Goal: Information Seeking & Learning: Learn about a topic

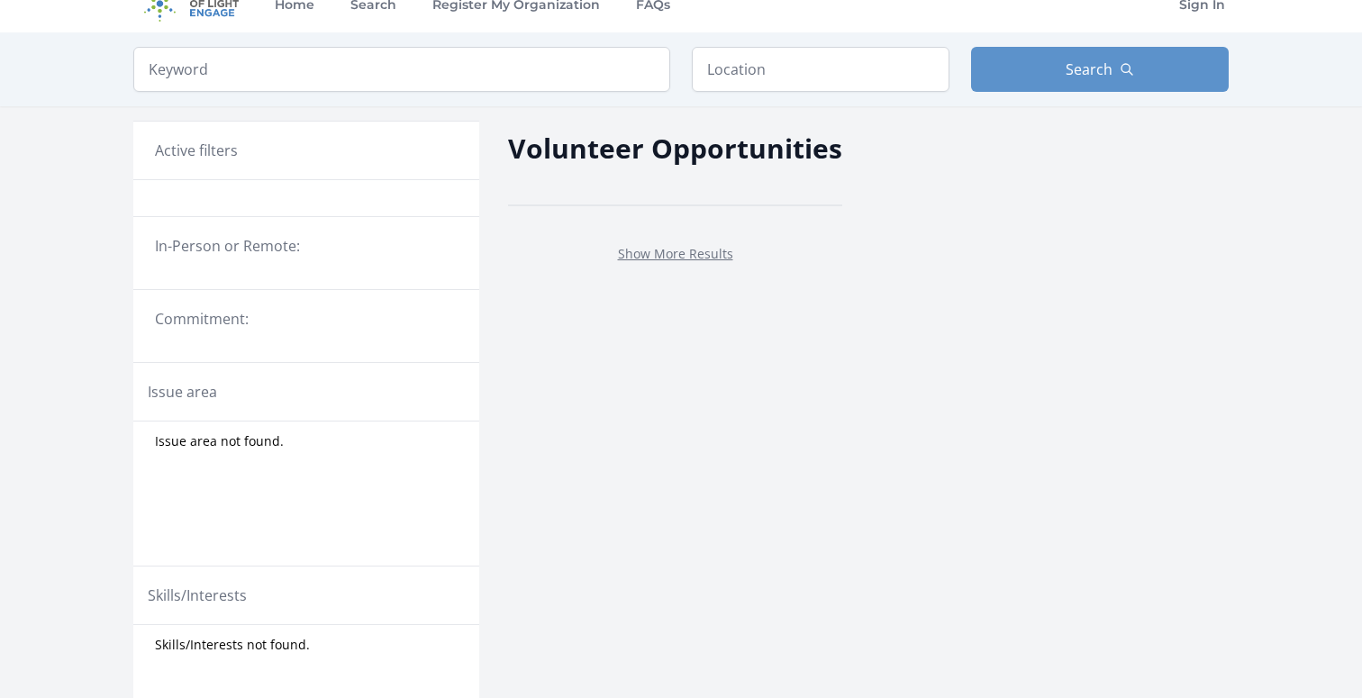
scroll to position [29, 0]
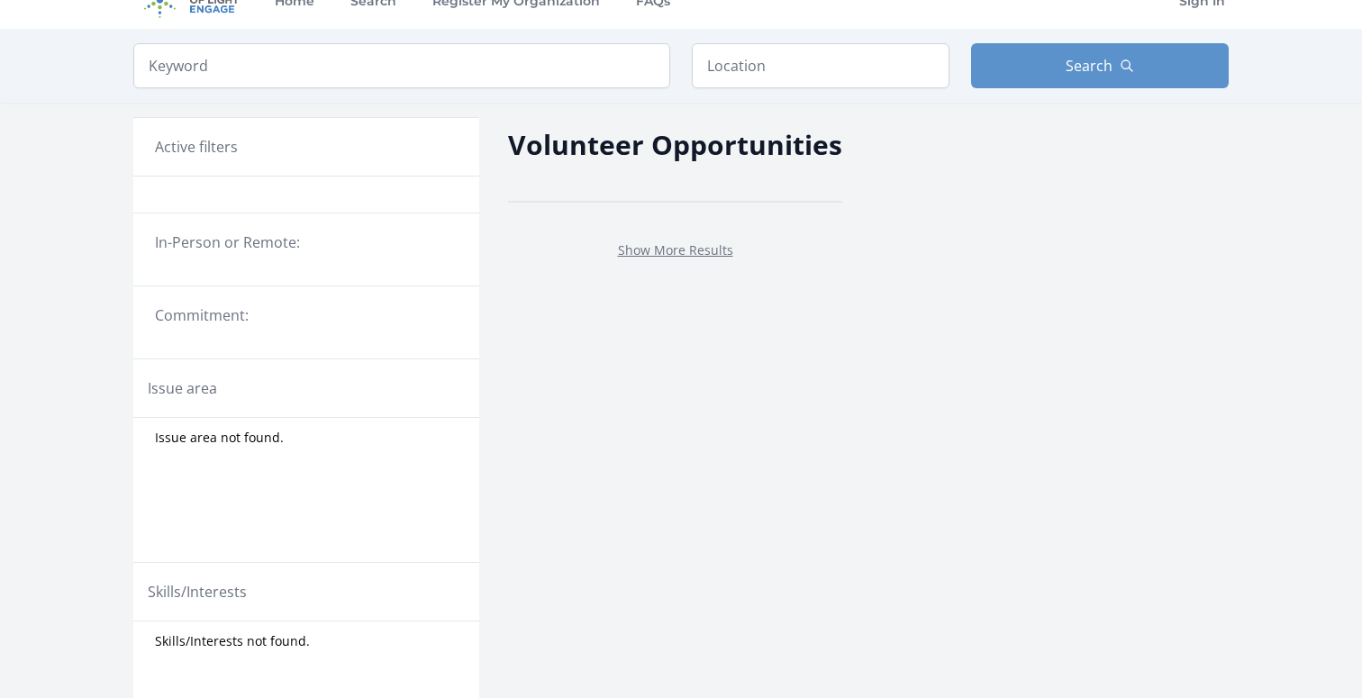
click at [205, 252] on legend "In-Person or Remote:" at bounding box center [306, 243] width 303 height 22
click at [256, 243] on legend "In-Person or Remote:" at bounding box center [306, 243] width 303 height 22
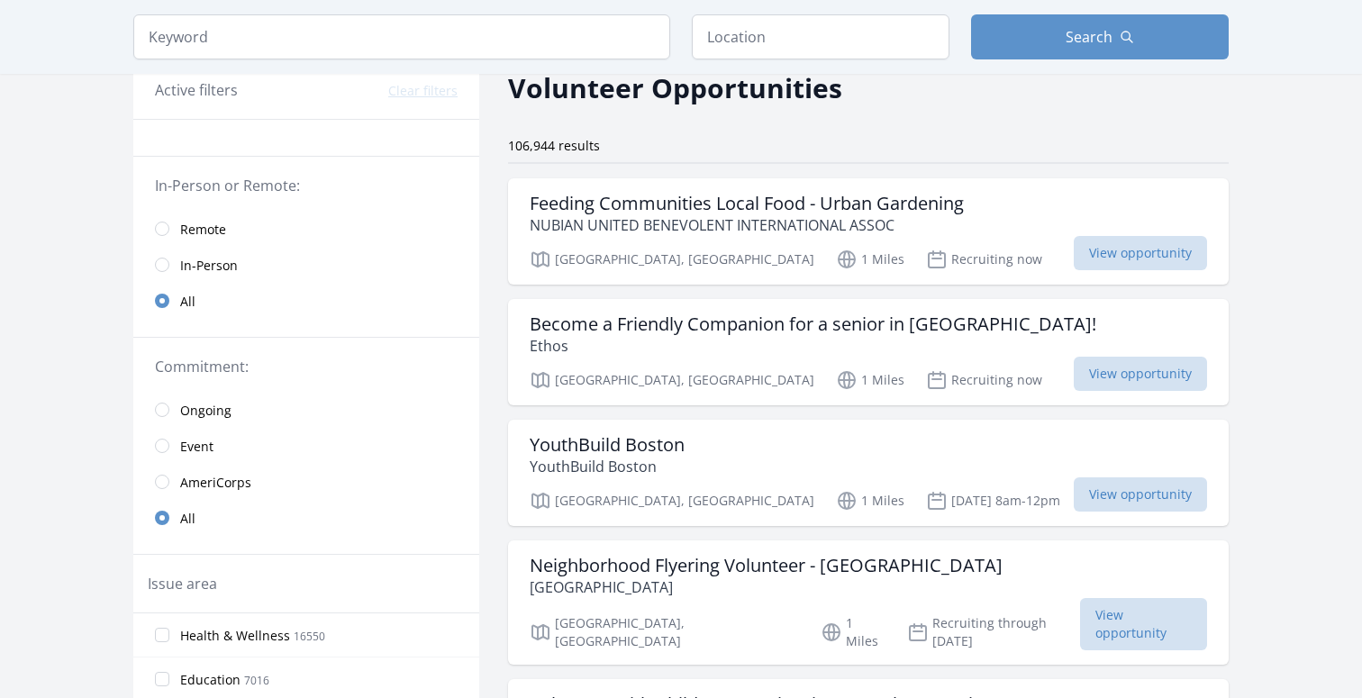
scroll to position [0, 0]
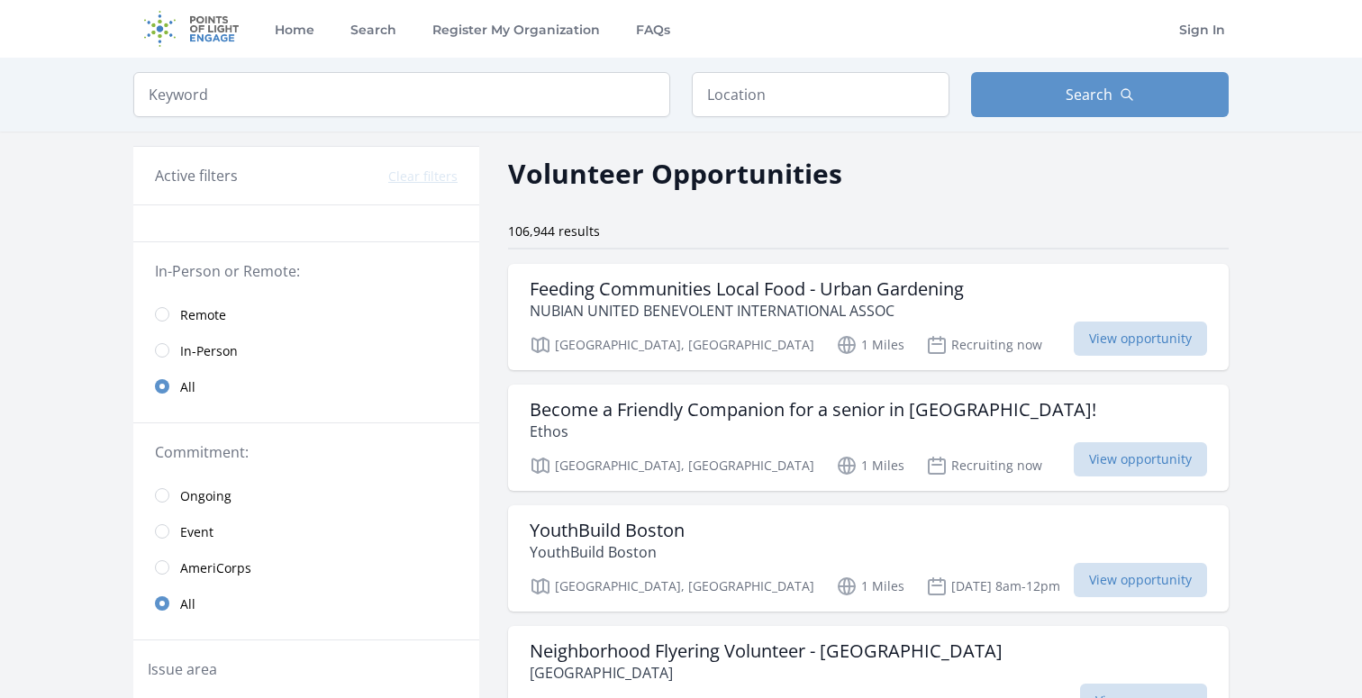
click at [175, 310] on link "Remote" at bounding box center [306, 314] width 346 height 36
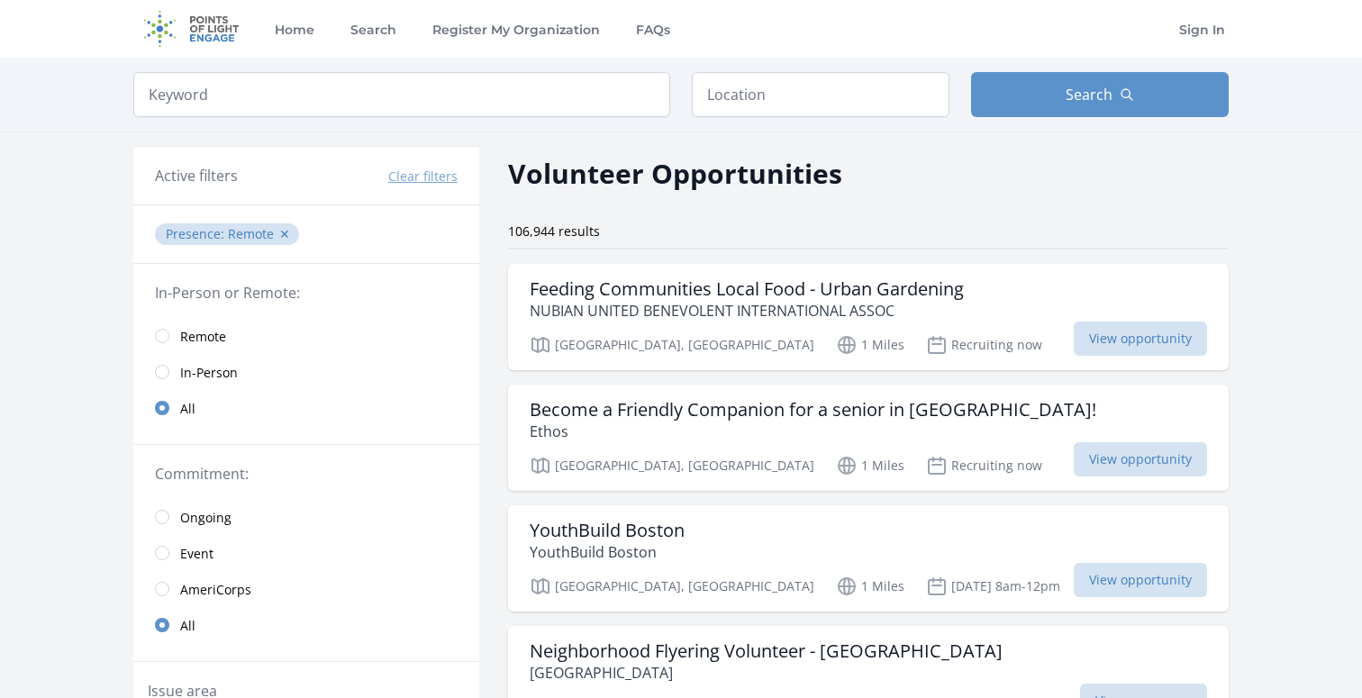
click at [187, 328] on span "Remote" at bounding box center [203, 337] width 46 height 18
click at [149, 333] on link "Remote" at bounding box center [306, 336] width 346 height 36
click at [159, 332] on input "radio" at bounding box center [162, 336] width 14 height 14
click at [160, 335] on input "radio" at bounding box center [162, 336] width 14 height 14
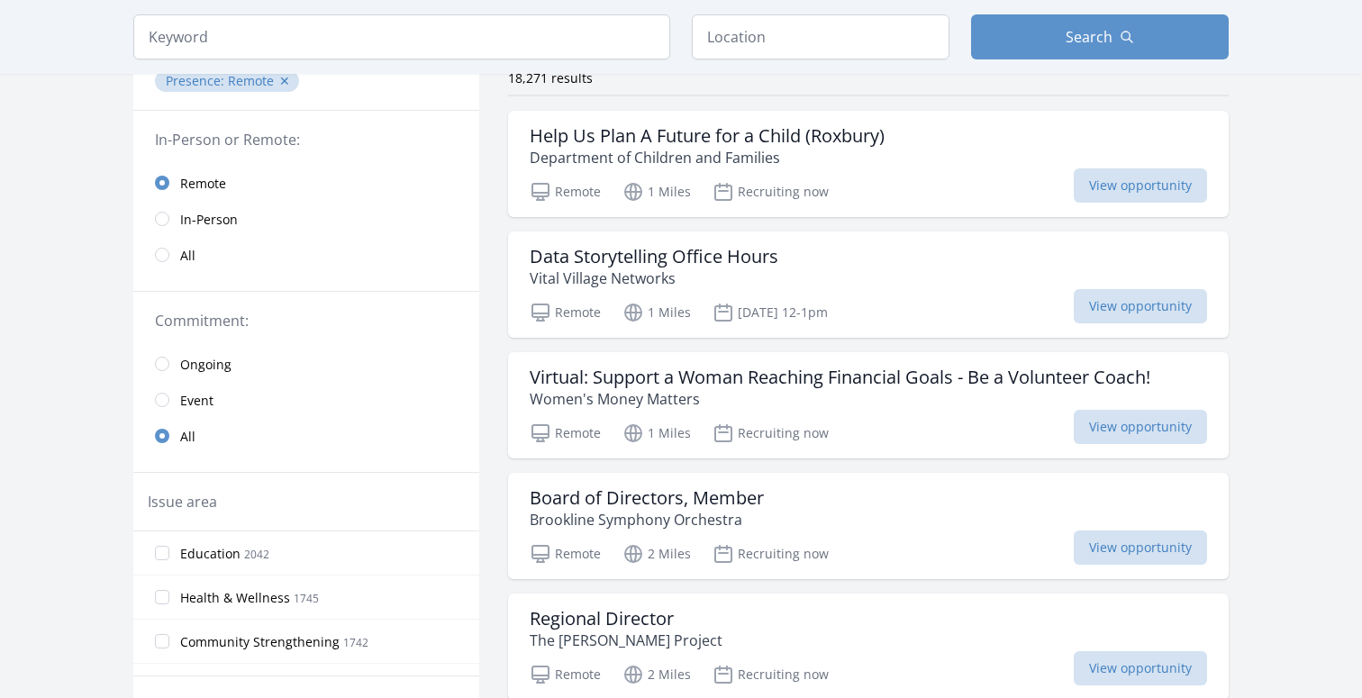
scroll to position [149, 0]
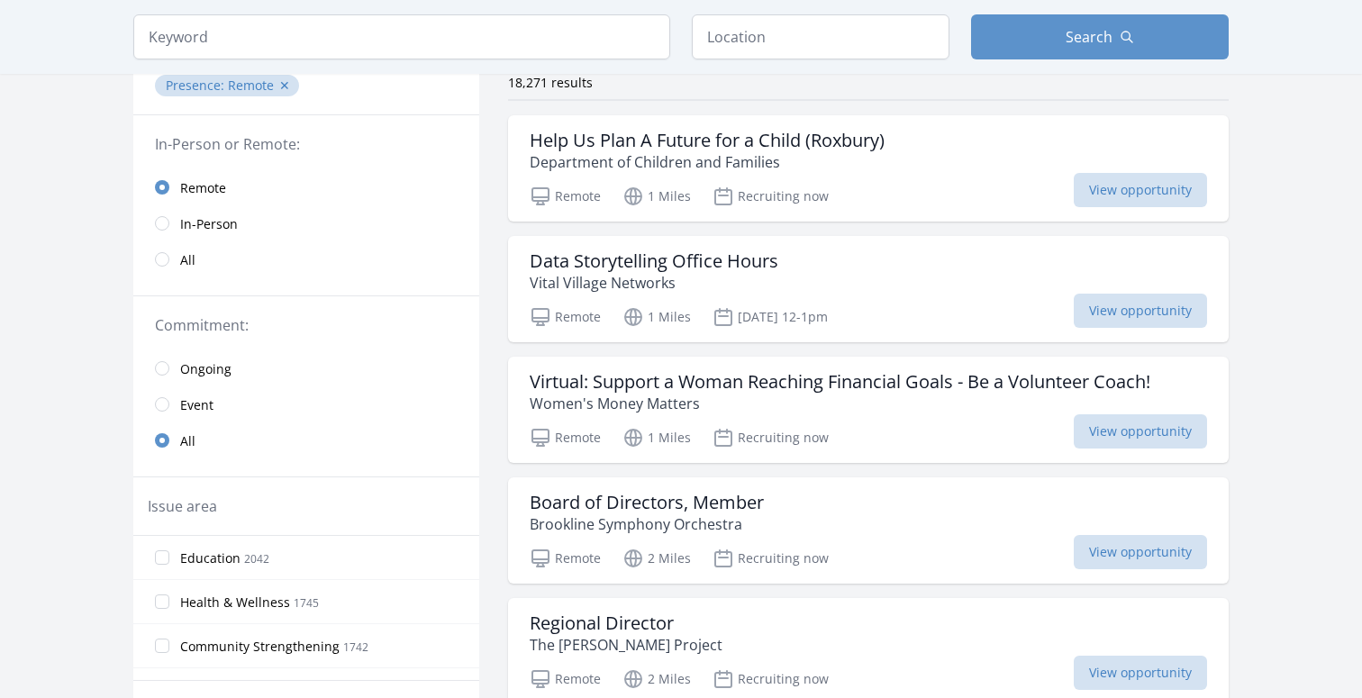
click at [166, 410] on link "Event" at bounding box center [306, 405] width 346 height 36
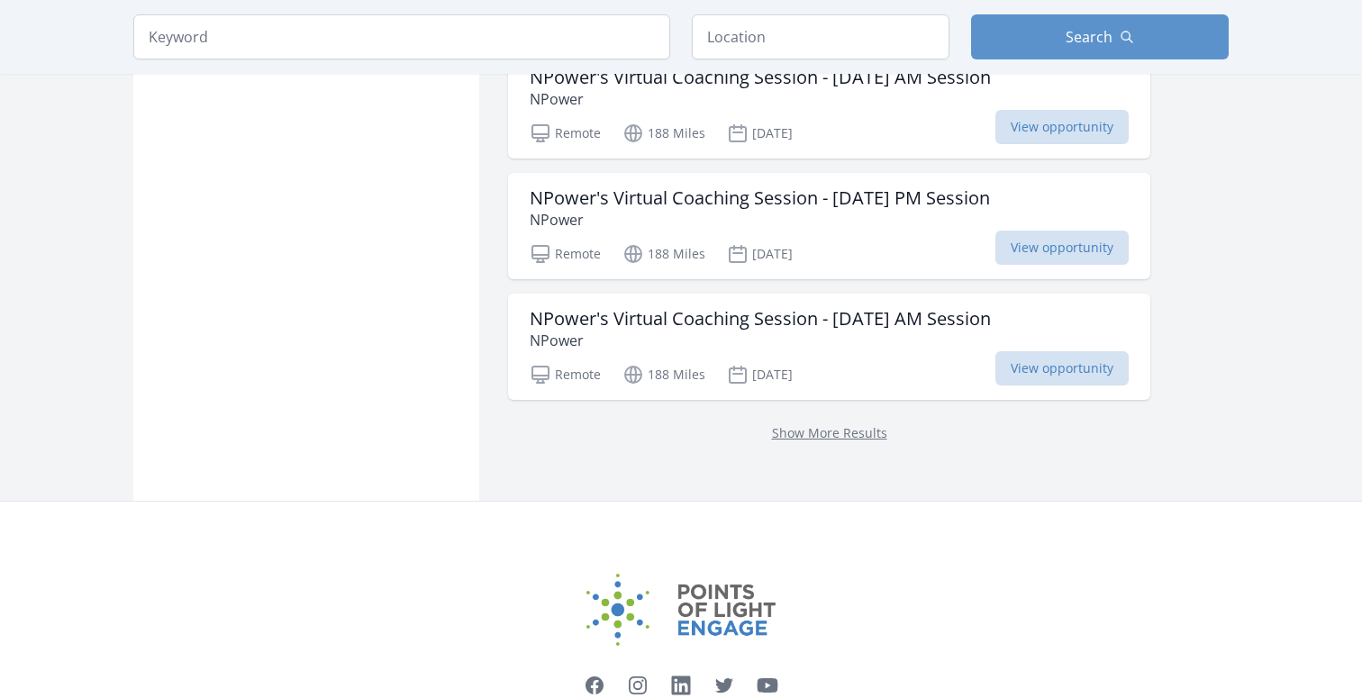
scroll to position [2540, 0]
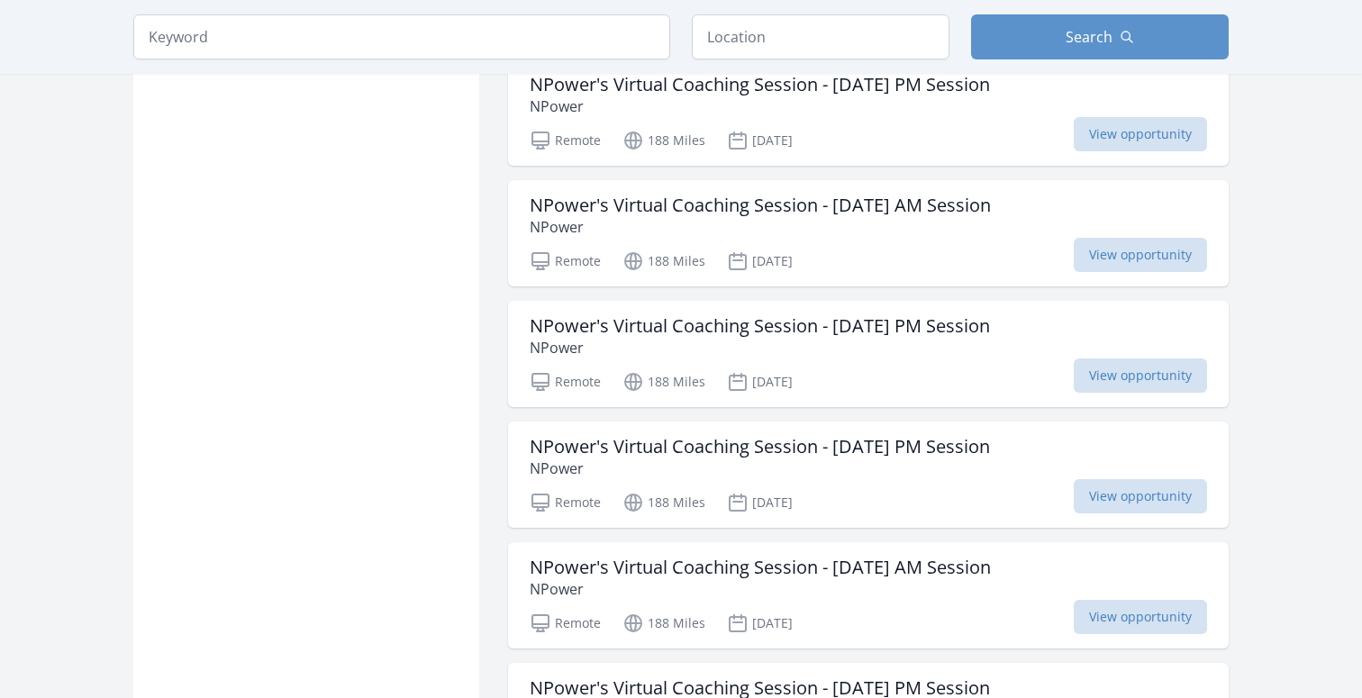
scroll to position [149, 0]
